Goal: Task Accomplishment & Management: Manage account settings

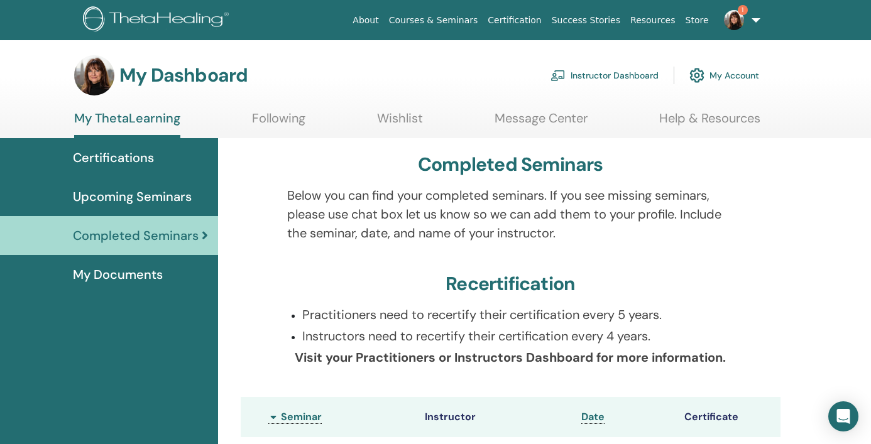
click at [619, 75] on link "Instructor Dashboard" at bounding box center [604, 76] width 108 height 28
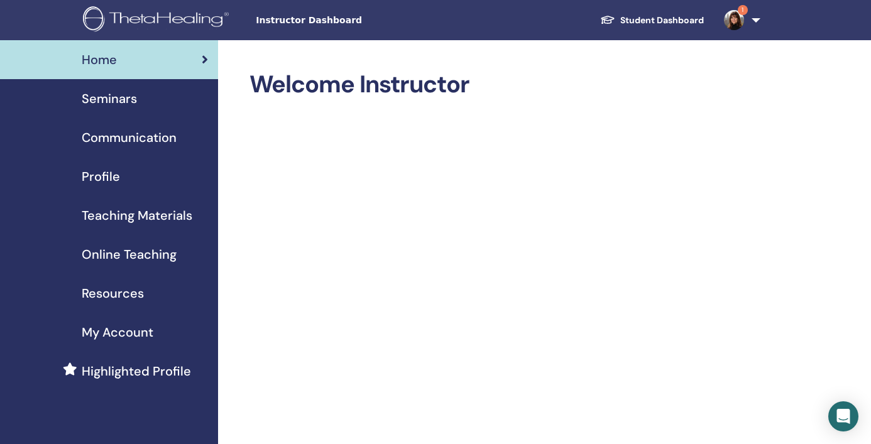
click at [118, 100] on span "Seminars" at bounding box center [109, 98] width 55 height 19
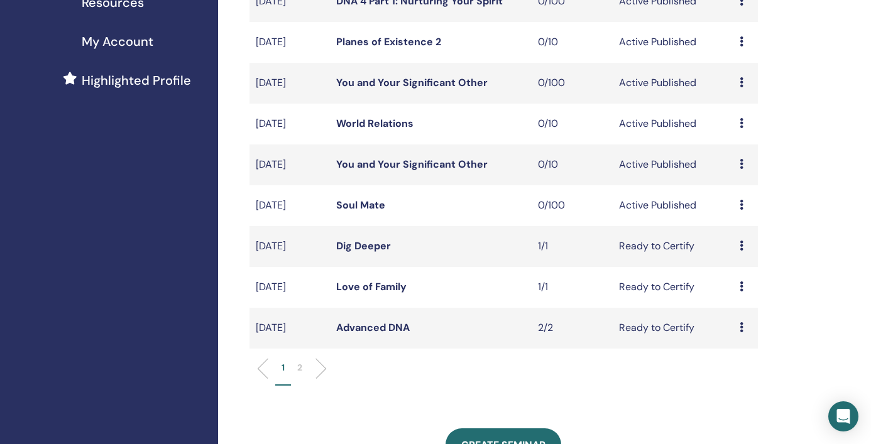
scroll to position [295, 0]
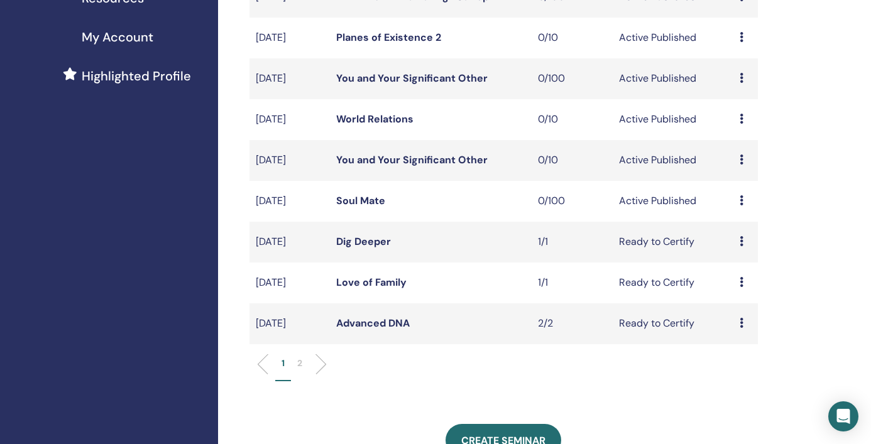
click at [356, 242] on link "Dig Deeper" at bounding box center [363, 241] width 55 height 13
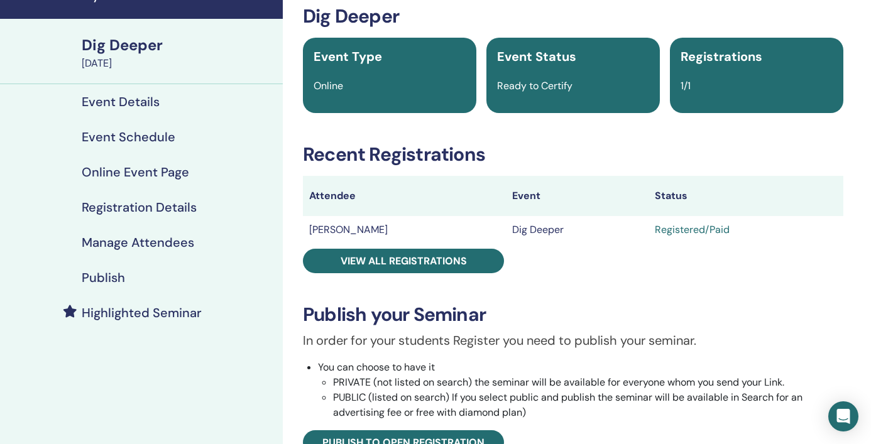
scroll to position [139, 0]
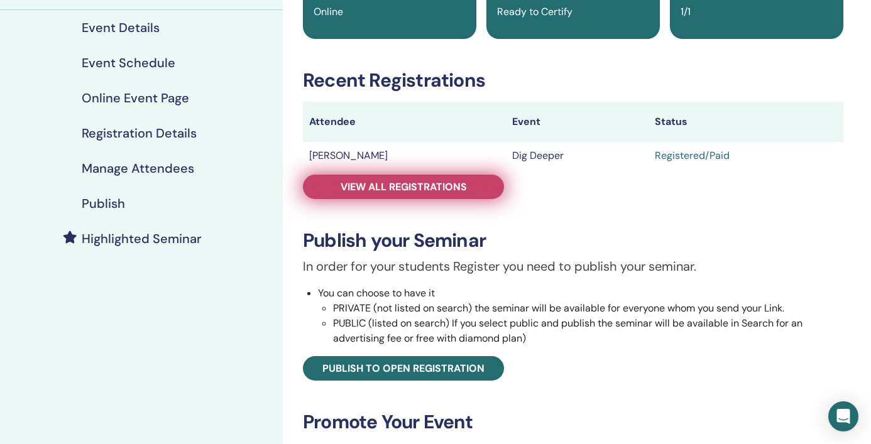
click at [416, 180] on link "View all registrations" at bounding box center [403, 187] width 201 height 24
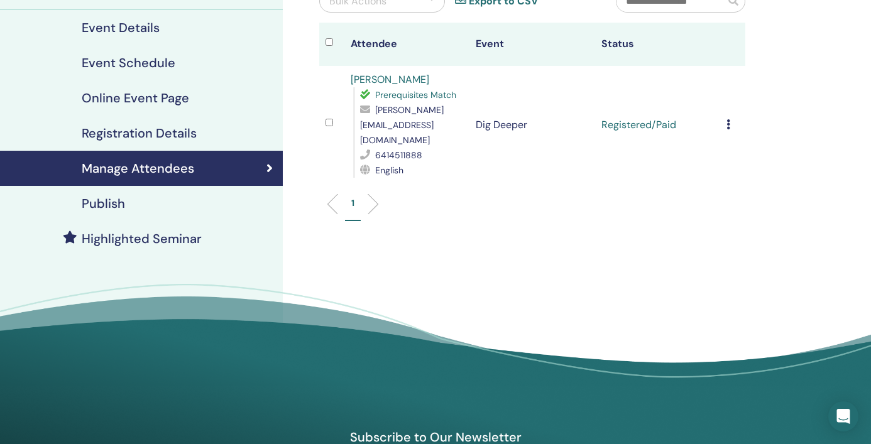
click at [725, 115] on td "Cancel Registration Do not auto-certify Mark as Paid Mark as Unpaid Mark as Abs…" at bounding box center [732, 125] width 25 height 118
click at [725, 116] on td "Cancel Registration Do not auto-certify Mark as Paid Mark as Unpaid Mark as Abs…" at bounding box center [732, 125] width 25 height 118
click at [727, 119] on icon at bounding box center [728, 124] width 4 height 10
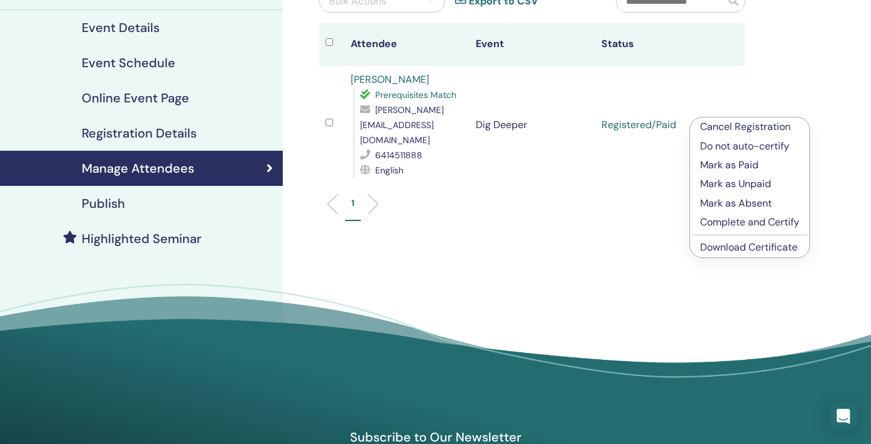
click at [735, 220] on p "Complete and Certify" at bounding box center [749, 222] width 99 height 15
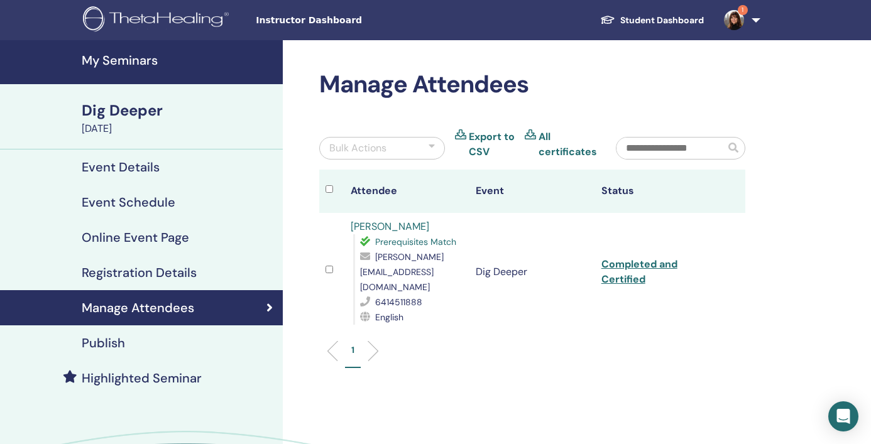
click at [736, 19] on img at bounding box center [734, 20] width 20 height 20
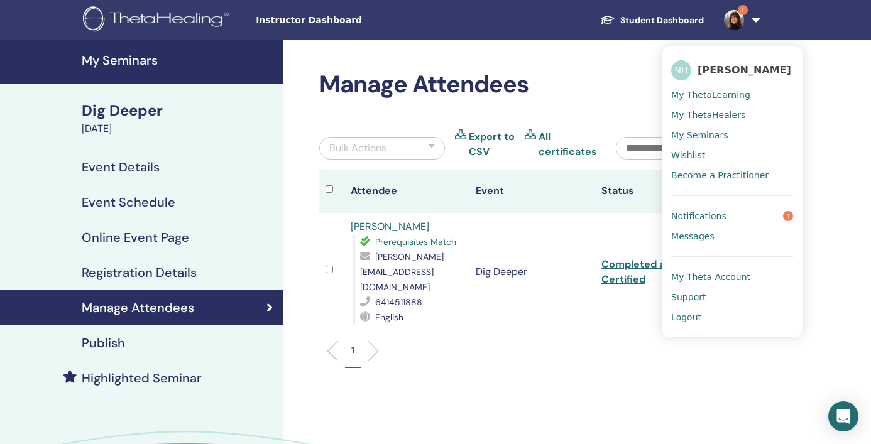
click at [700, 215] on span "Notifications" at bounding box center [698, 215] width 55 height 11
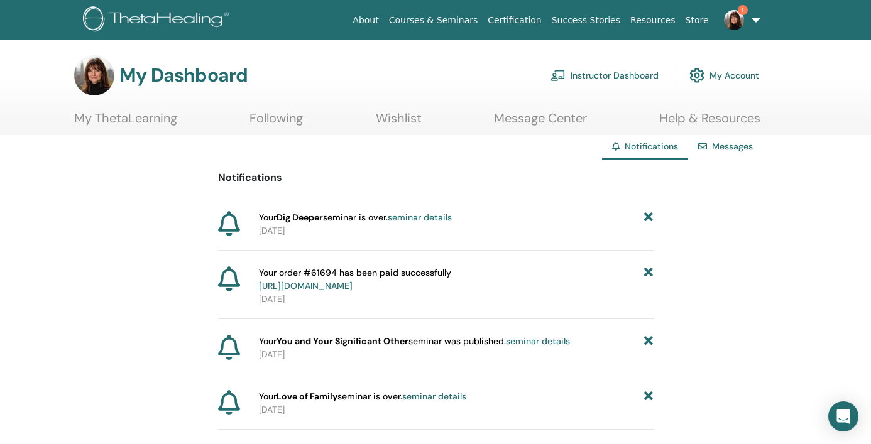
click at [592, 76] on link "Instructor Dashboard" at bounding box center [604, 76] width 108 height 28
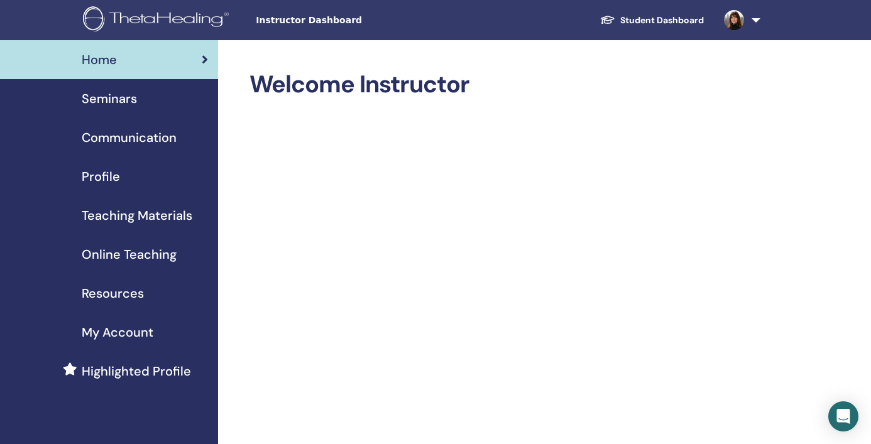
click at [315, 21] on span "Instructor Dashboard" at bounding box center [350, 20] width 188 height 13
click at [107, 92] on span "Seminars" at bounding box center [109, 98] width 55 height 19
